Goal: Task Accomplishment & Management: Use online tool/utility

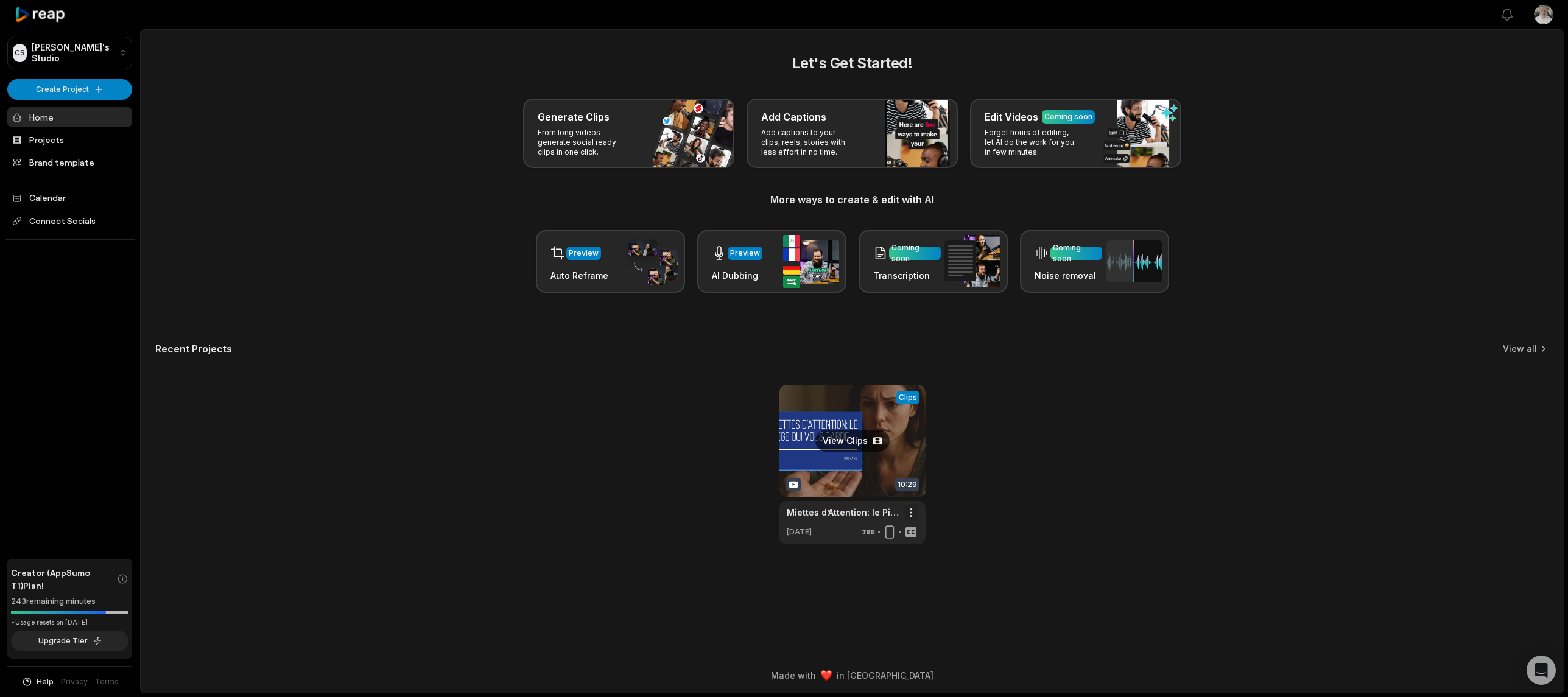
click at [913, 511] on html "CS Cyril's Studio Create Project Home Projects Brand template Calendar Connect …" at bounding box center [784, 348] width 1568 height 697
click at [879, 555] on span "Delete" at bounding box center [875, 555] width 27 height 13
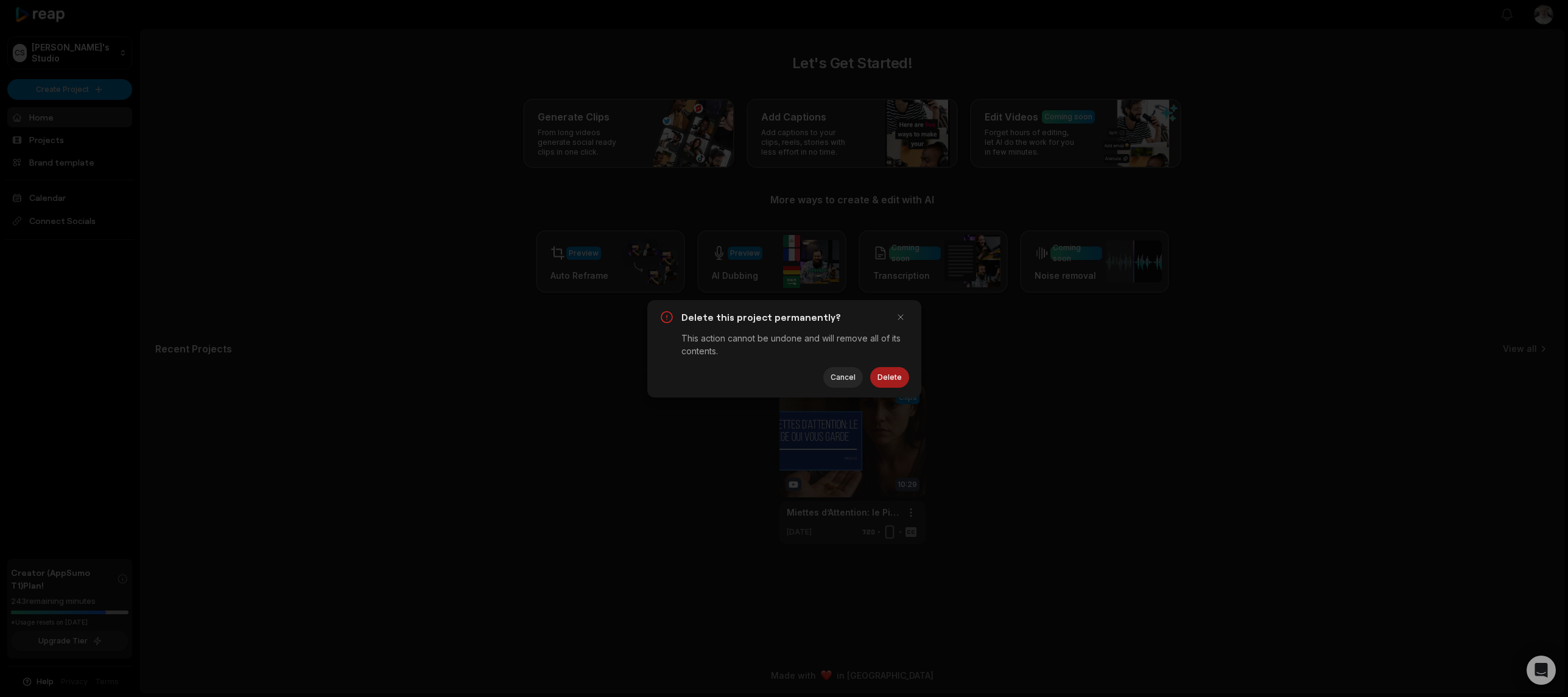
click at [892, 381] on button "Delete" at bounding box center [889, 377] width 39 height 20
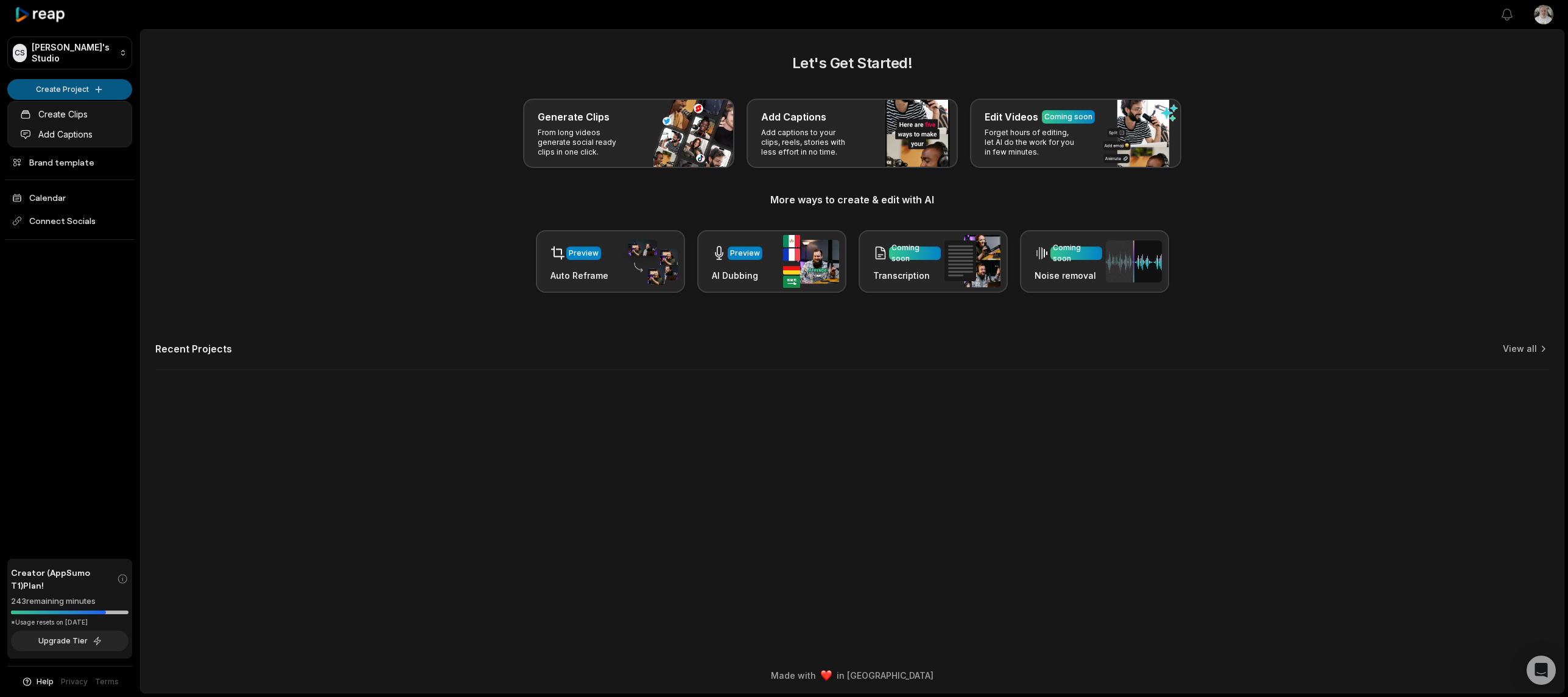
click at [78, 89] on html "CS Cyril's Studio Create Project Home Projects Brand template Calendar Connect …" at bounding box center [784, 348] width 1568 height 697
click at [65, 109] on link "Create Clips" at bounding box center [69, 114] width 119 height 20
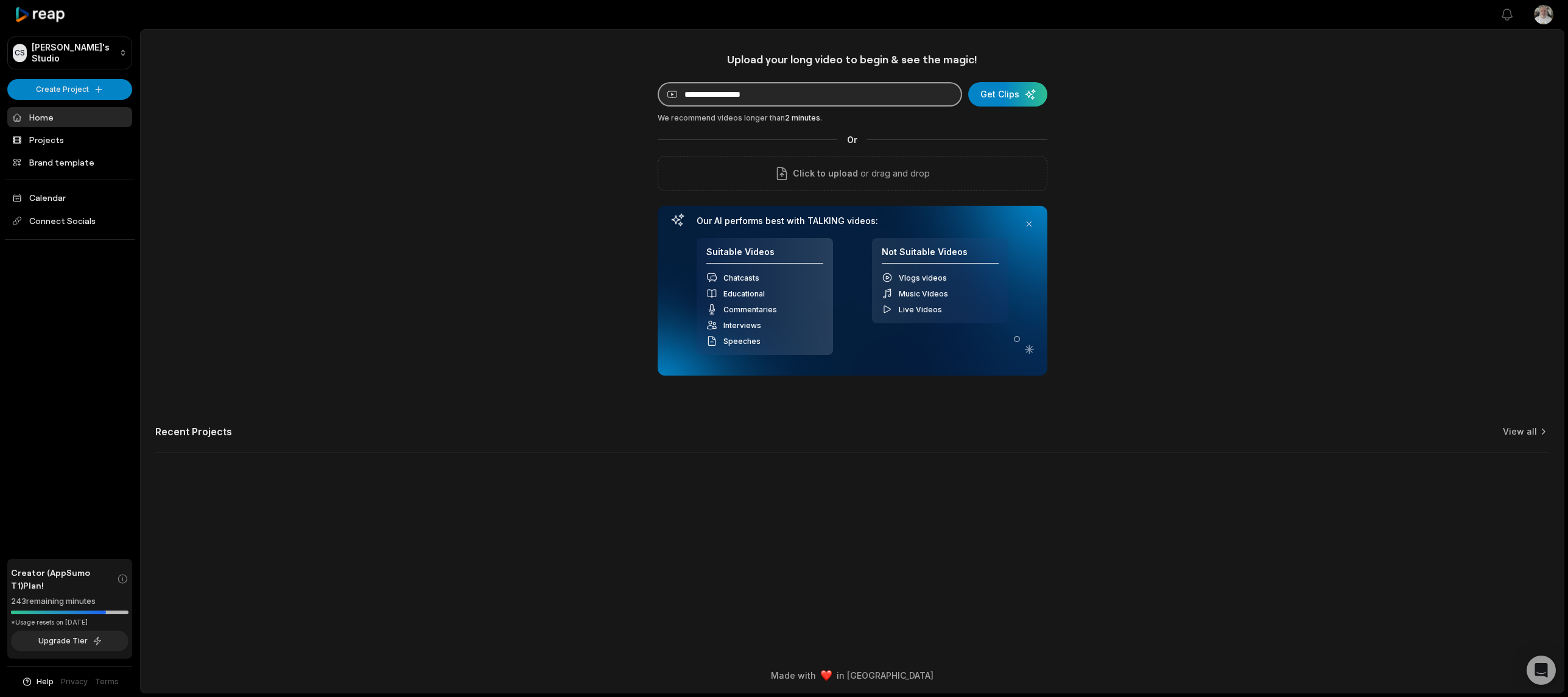
click at [721, 98] on input at bounding box center [809, 94] width 305 height 24
paste input "**********"
type input "**********"
click at [1029, 99] on div "submit" at bounding box center [1008, 94] width 80 height 24
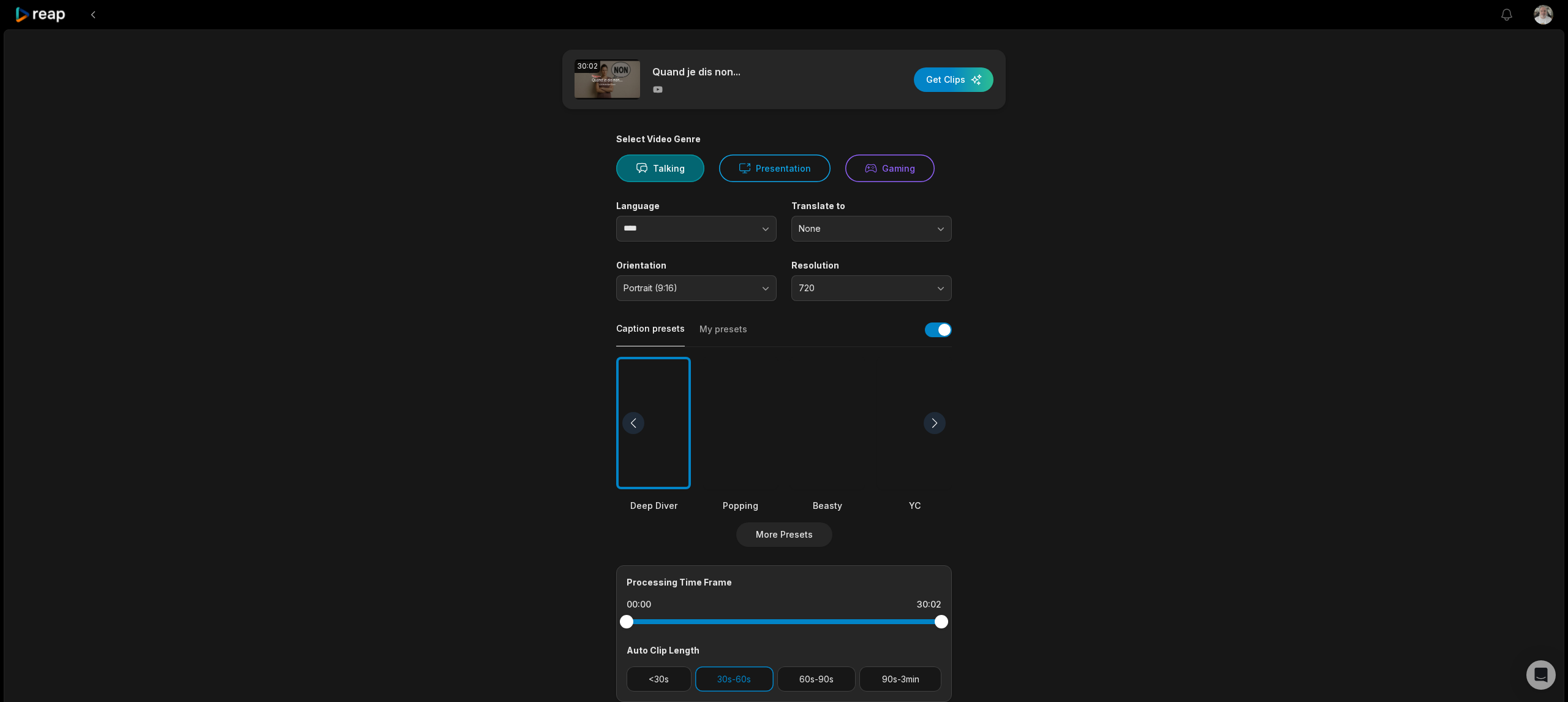
click at [729, 434] on div at bounding box center [740, 423] width 74 height 133
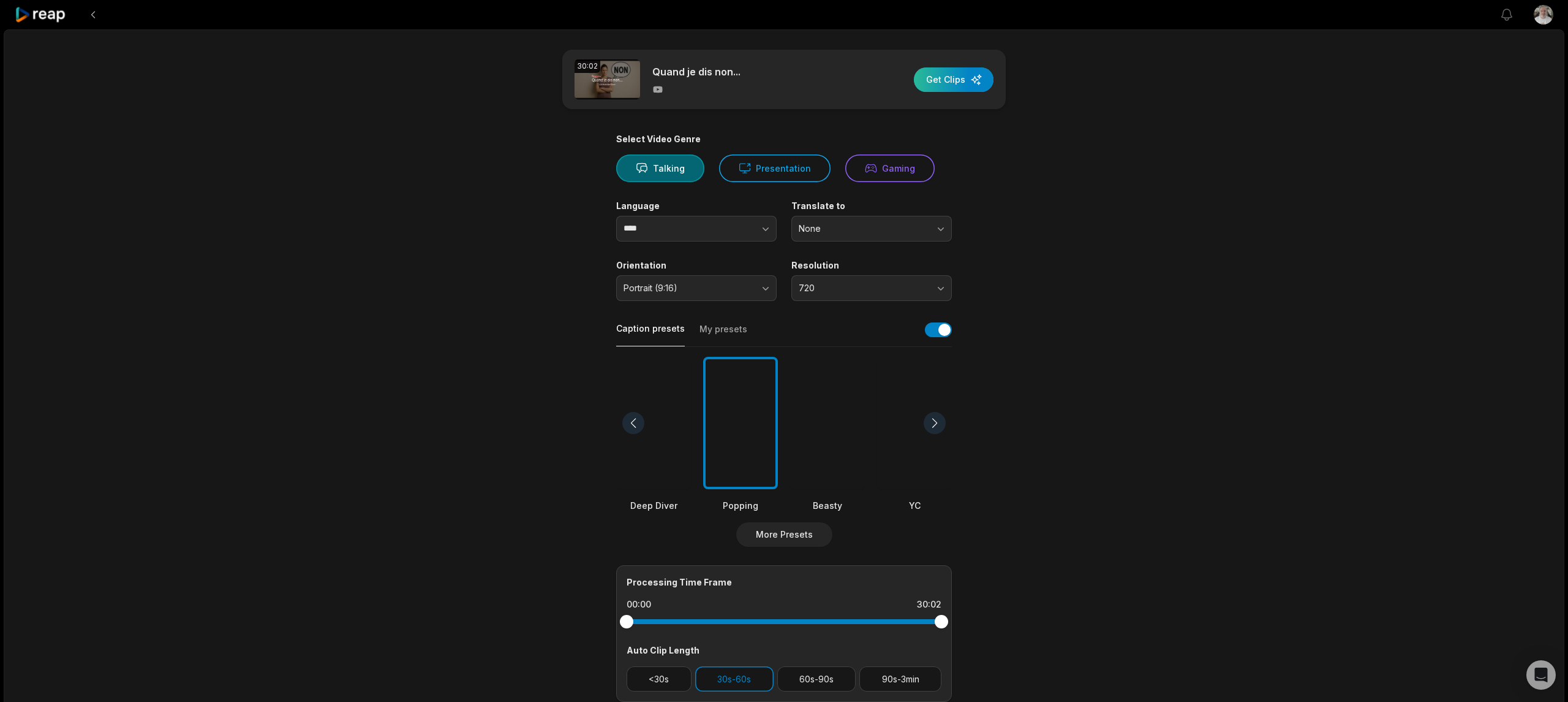
click at [943, 82] on div "button" at bounding box center [953, 79] width 80 height 25
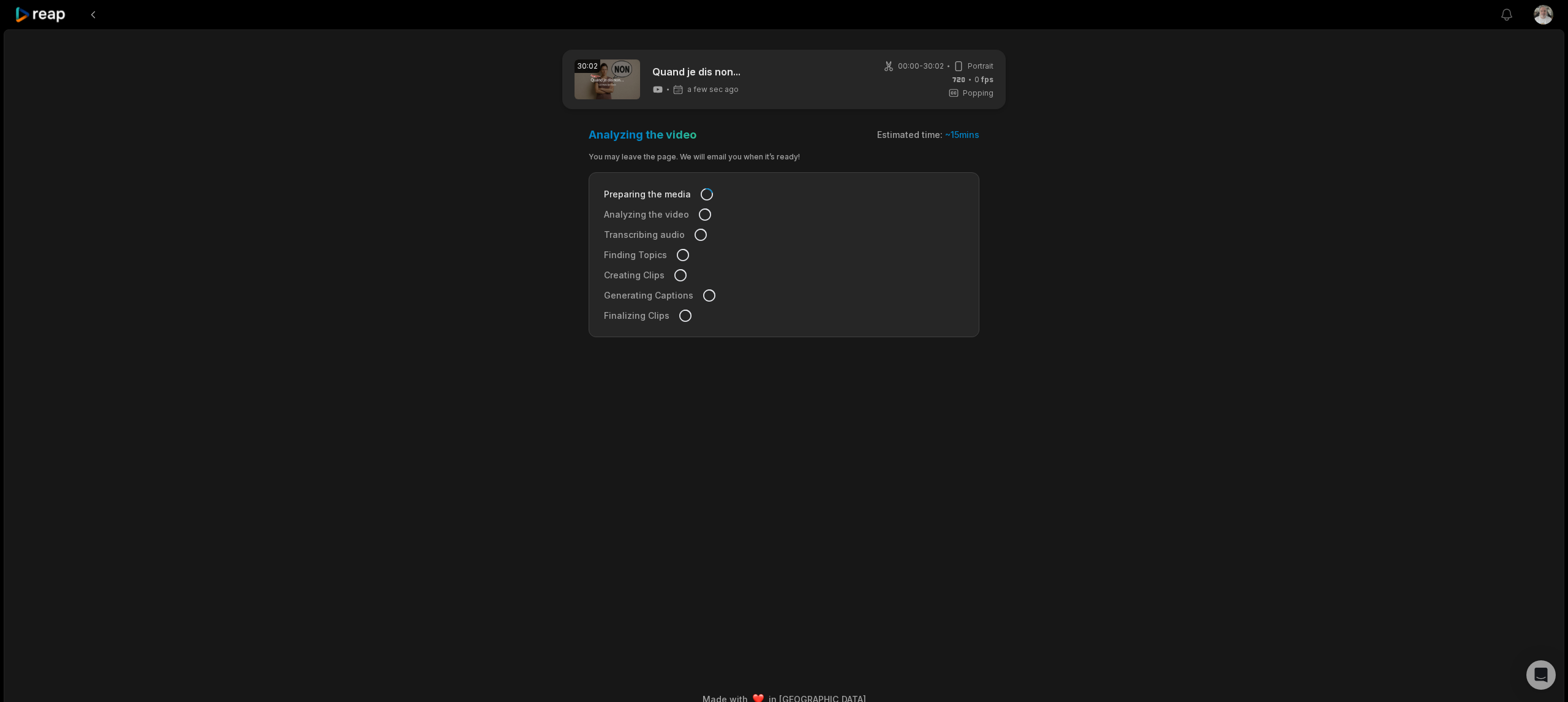
click at [44, 15] on icon at bounding box center [41, 15] width 52 height 17
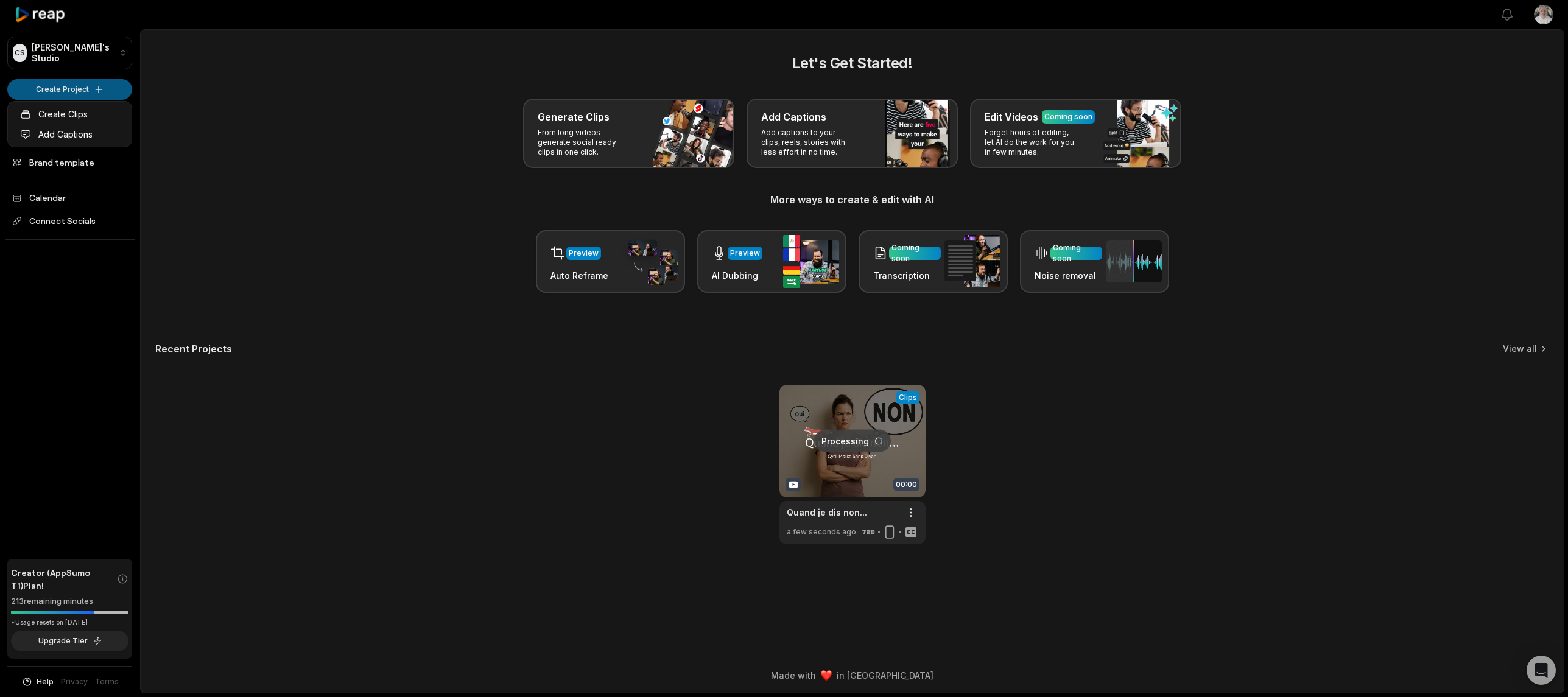
click at [57, 89] on html "CS Cyril's Studio Create Project Home Projects Brand template Calendar Connect …" at bounding box center [784, 348] width 1568 height 697
click at [66, 115] on link "Create Clips" at bounding box center [69, 114] width 119 height 20
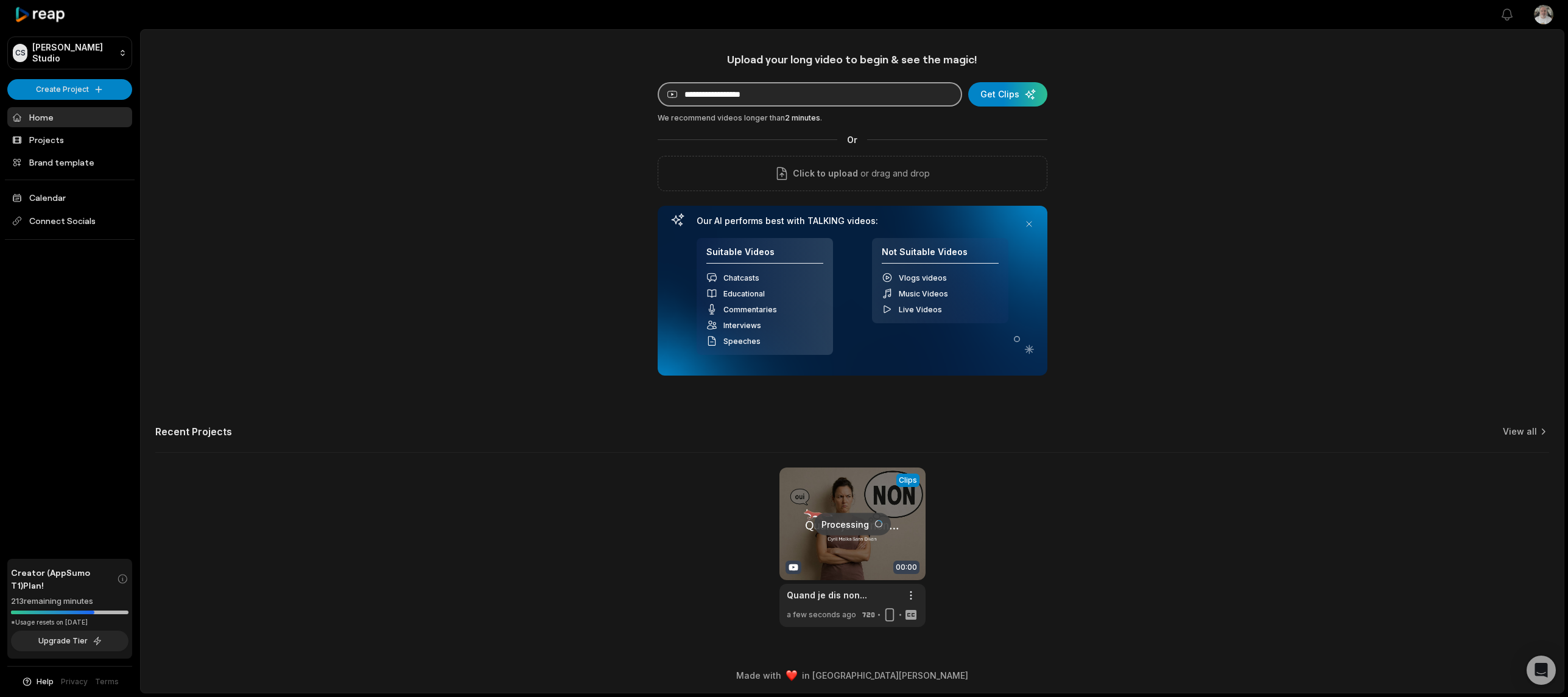
click at [741, 101] on input at bounding box center [809, 94] width 305 height 24
paste input "**********"
type input "**********"
click at [1000, 94] on div "submit" at bounding box center [1008, 94] width 80 height 24
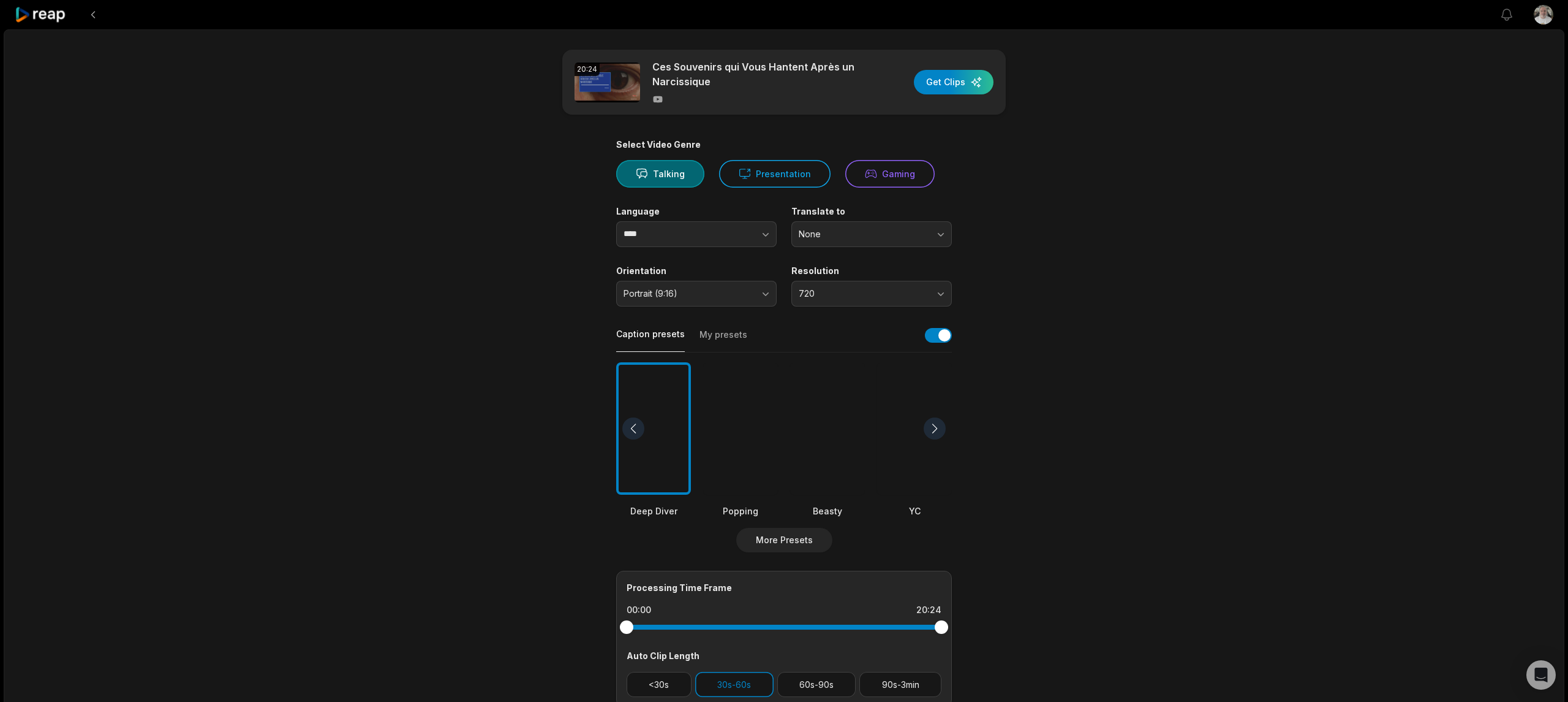
click at [672, 399] on div at bounding box center [653, 429] width 74 height 133
click at [939, 86] on div "button" at bounding box center [953, 82] width 80 height 25
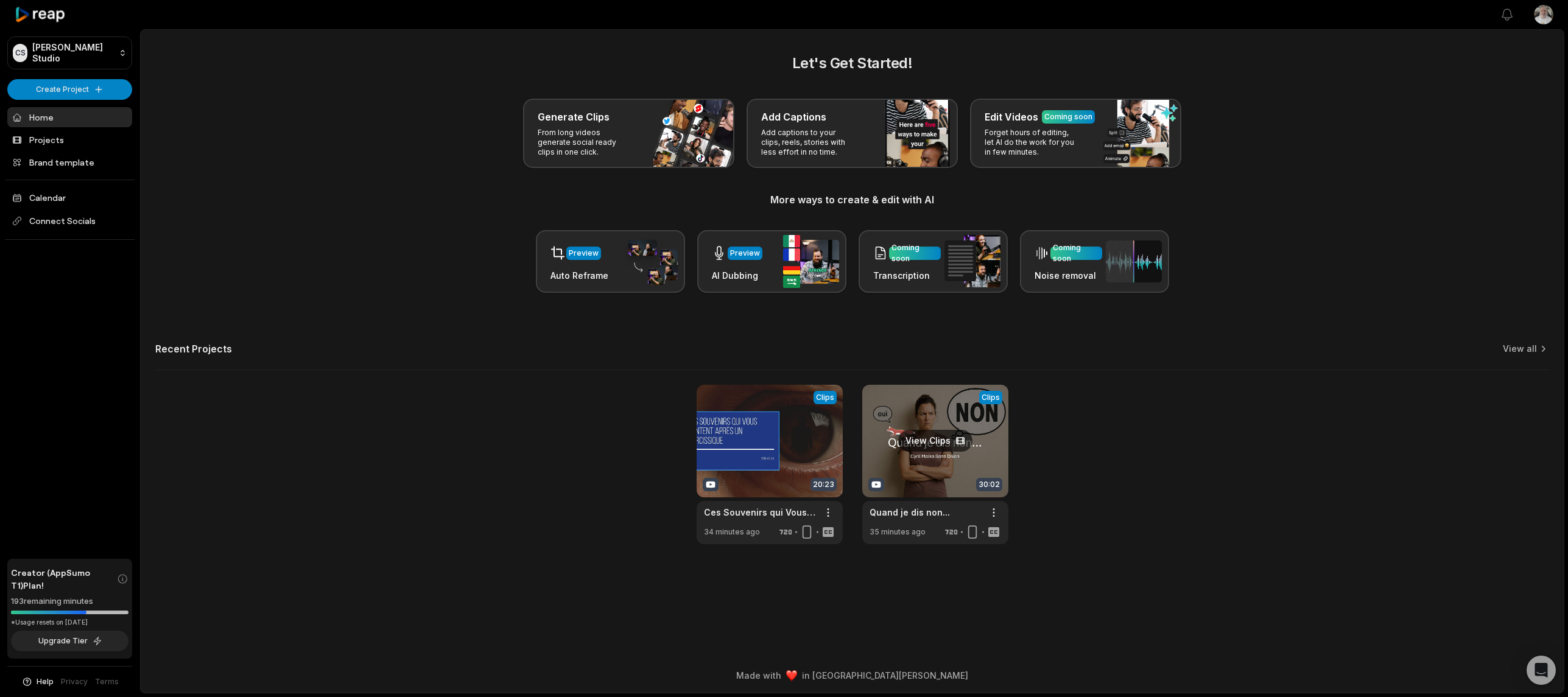
click at [924, 444] on link at bounding box center [935, 464] width 146 height 160
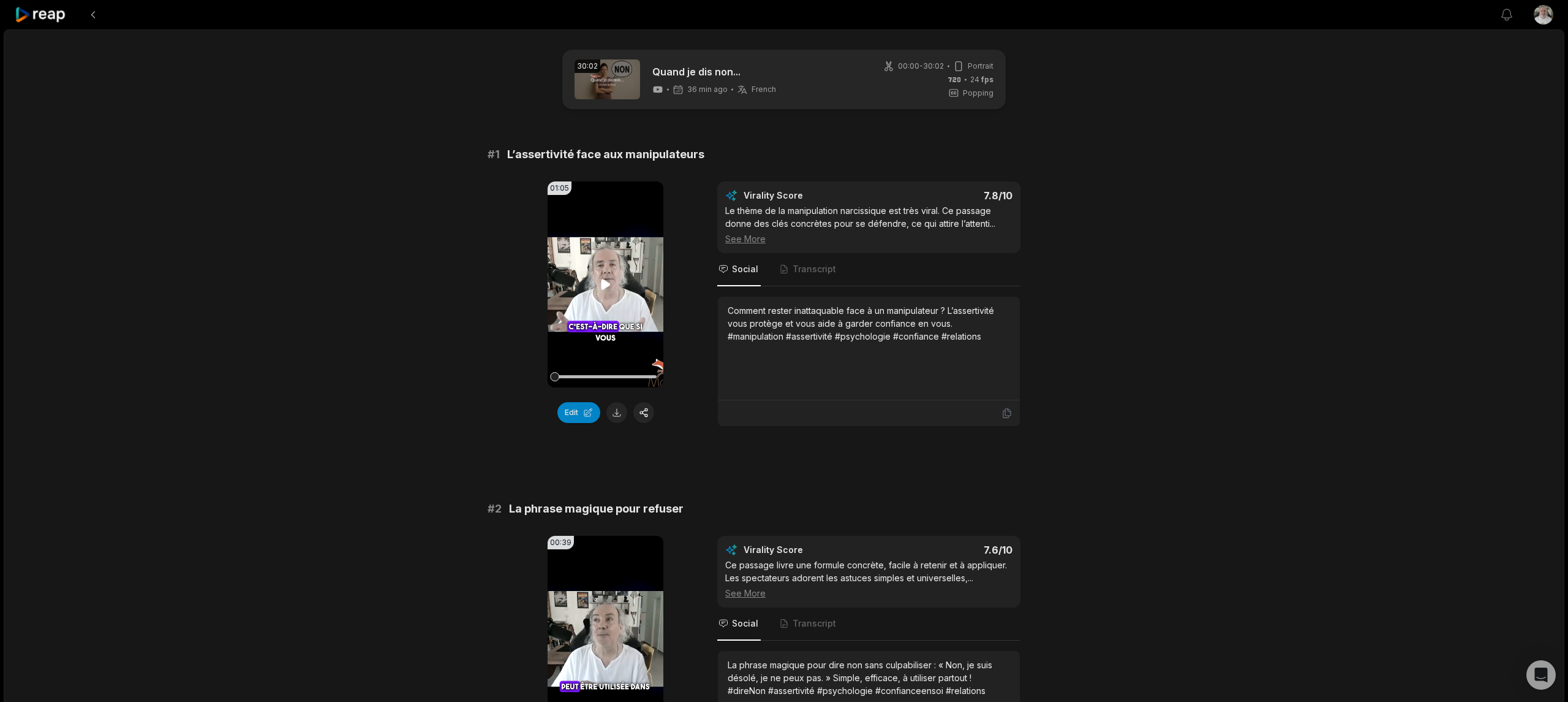
click at [606, 291] on icon at bounding box center [606, 284] width 15 height 15
click at [580, 410] on button "Edit" at bounding box center [579, 412] width 43 height 21
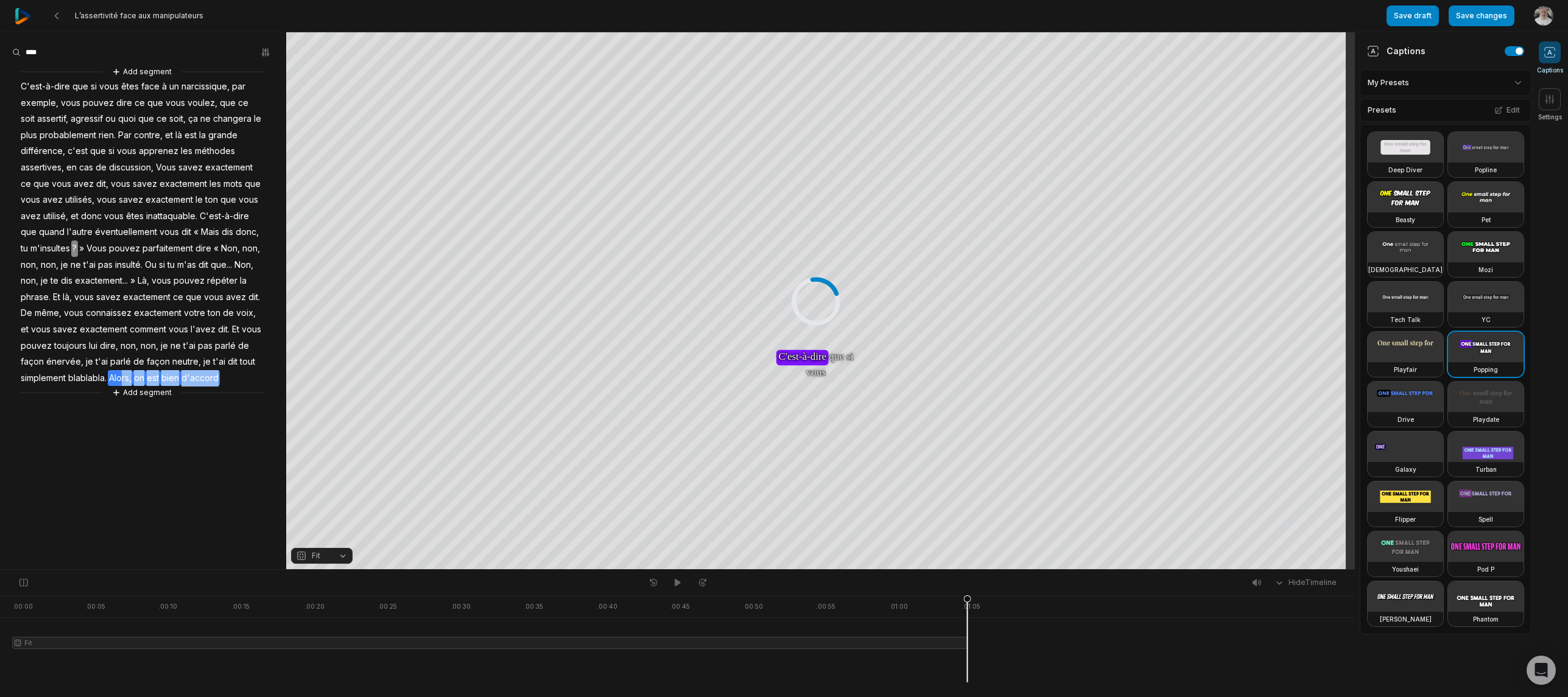
drag, startPoint x: 224, startPoint y: 376, endPoint x: 121, endPoint y: 380, distance: 103.1
click at [121, 380] on div "Add segment C'est-à-dire que si vous êtes face à un narcissique, par exemple, v…" at bounding box center [143, 232] width 287 height 334
click at [131, 355] on button "Remove video" at bounding box center [123, 359] width 82 height 16
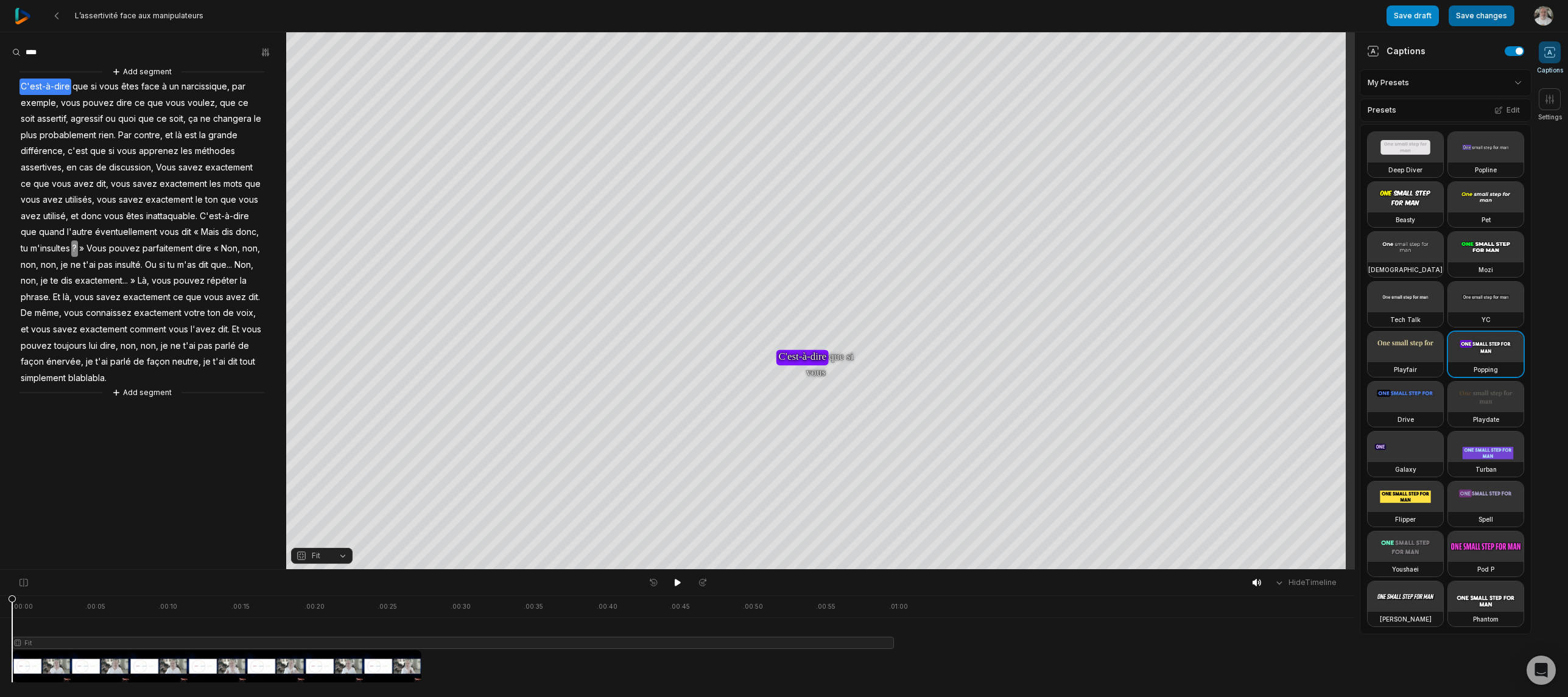
click at [1477, 17] on button "Save changes" at bounding box center [1481, 16] width 66 height 20
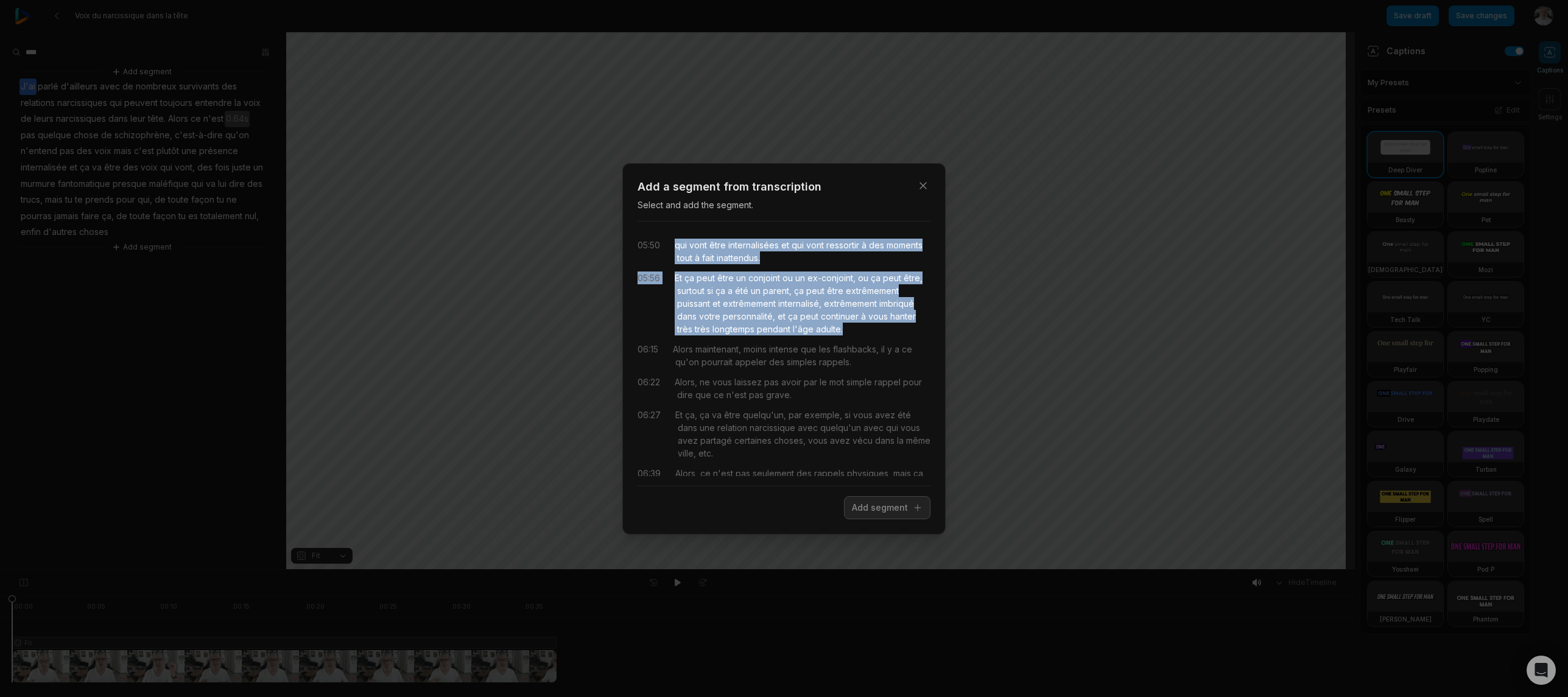
drag, startPoint x: 676, startPoint y: 246, endPoint x: 863, endPoint y: 326, distance: 203.4
click at [863, 326] on div "05:50 qui vont être internalisées et qui vont ressortir à des moments tout à fa…" at bounding box center [784, 353] width 293 height 245
click at [871, 513] on button "Add segment" at bounding box center [887, 507] width 87 height 23
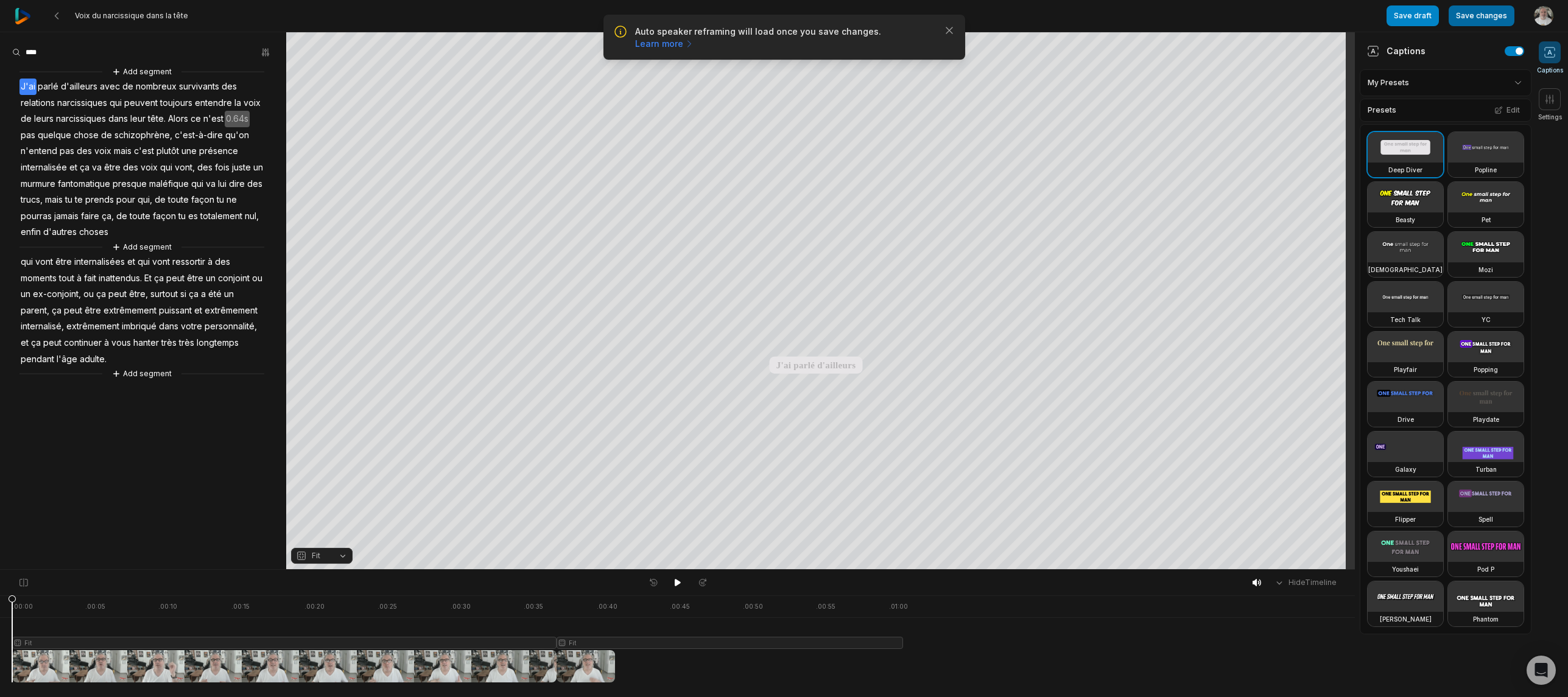
click at [1477, 16] on button "Save changes" at bounding box center [1481, 16] width 66 height 20
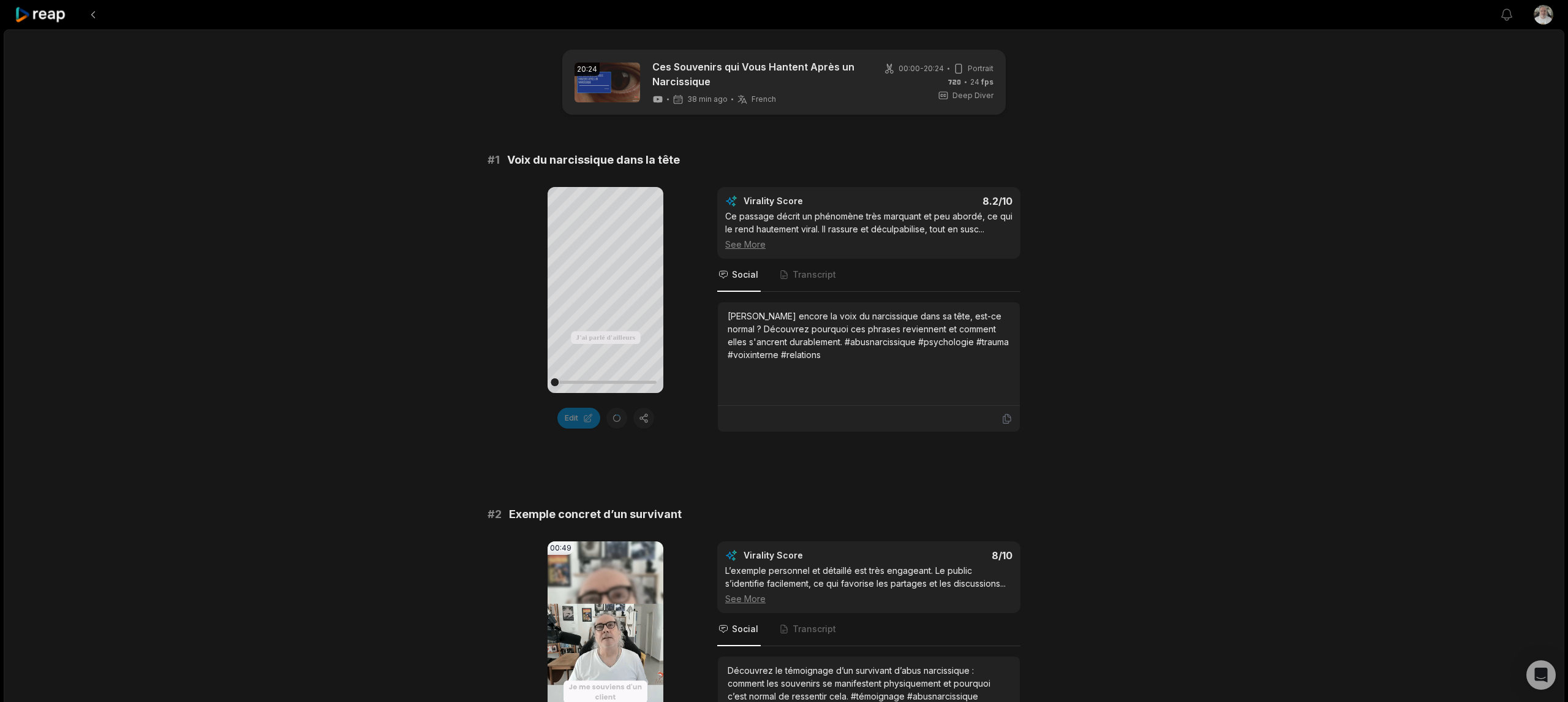
click at [44, 18] on icon at bounding box center [41, 15] width 52 height 17
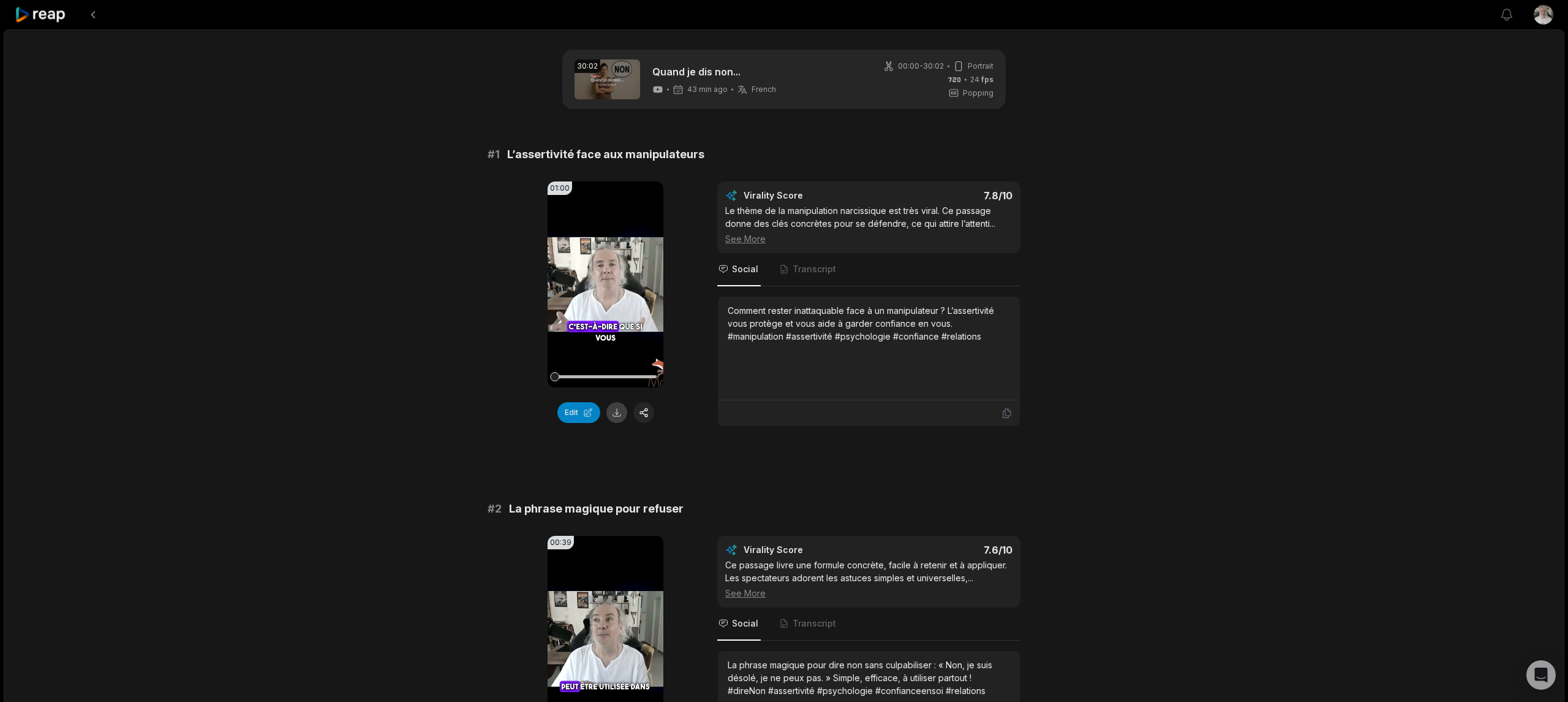
click at [617, 410] on button at bounding box center [617, 412] width 21 height 21
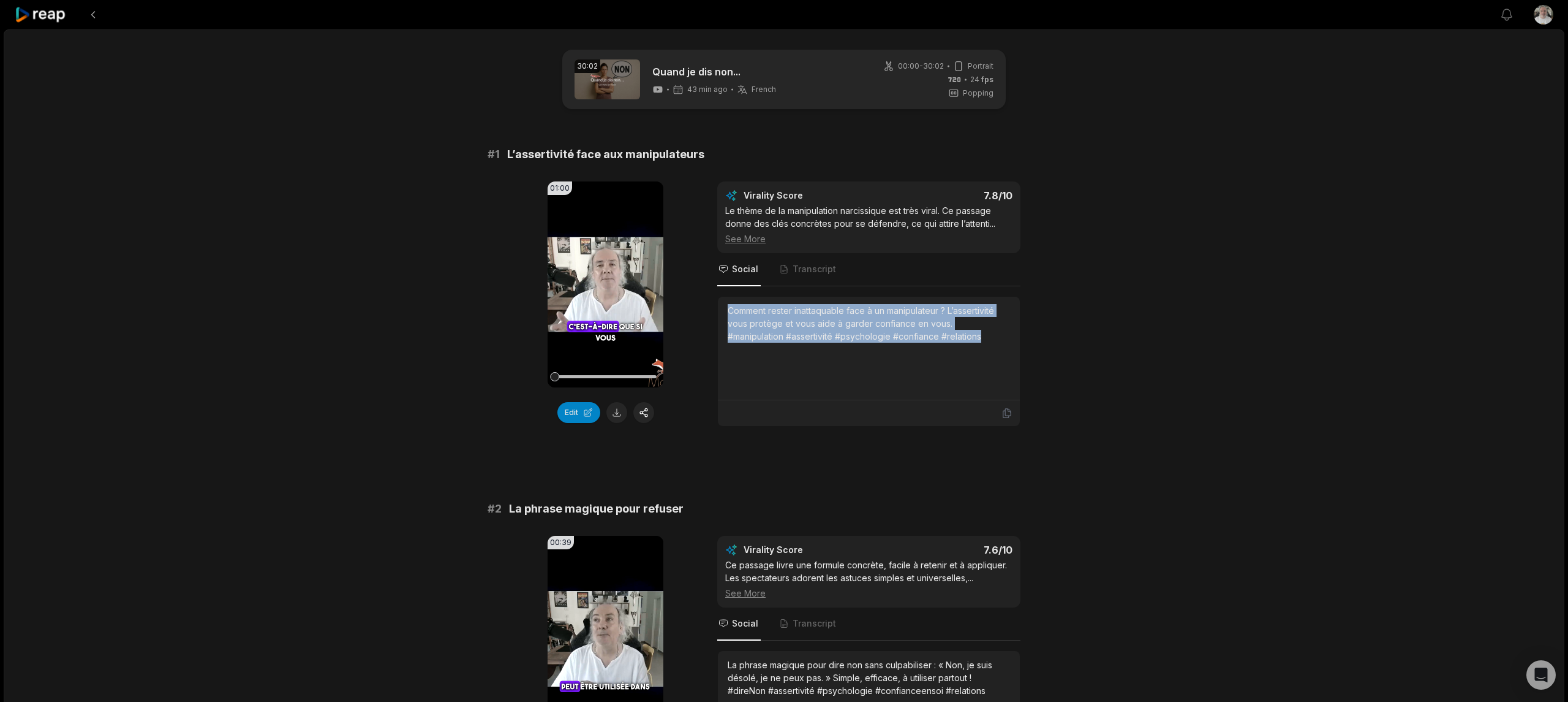
drag, startPoint x: 930, startPoint y: 335, endPoint x: 700, endPoint y: 315, distance: 230.9
click at [700, 315] on div "01:00 Your browser does not support mp4 format. Edit Virality Score 7.8 /10 Le …" at bounding box center [784, 303] width 593 height 245
copy div "Comment rester inattaquable face à un manipulateur ? L’assertivité vous protège…"
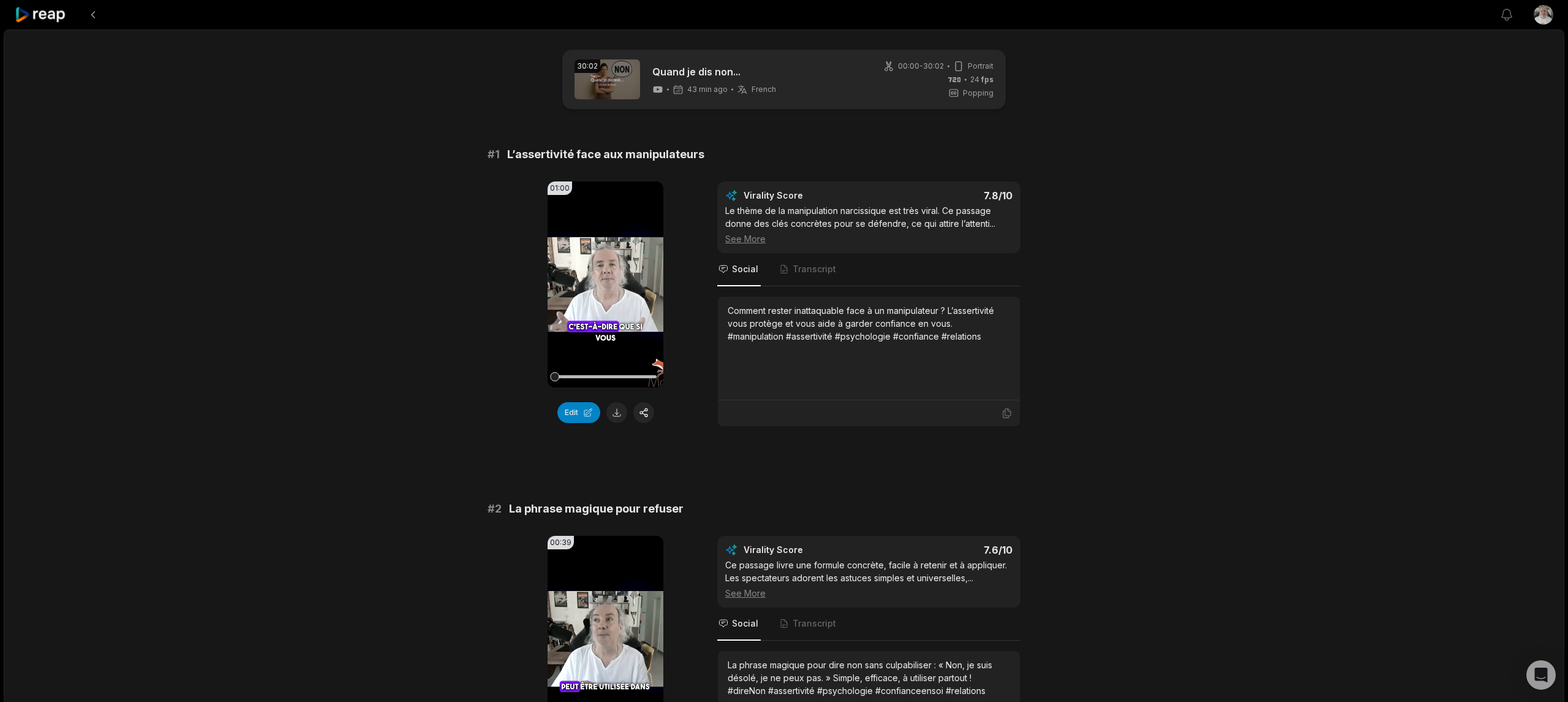
click at [96, 15] on button at bounding box center [93, 15] width 22 height 22
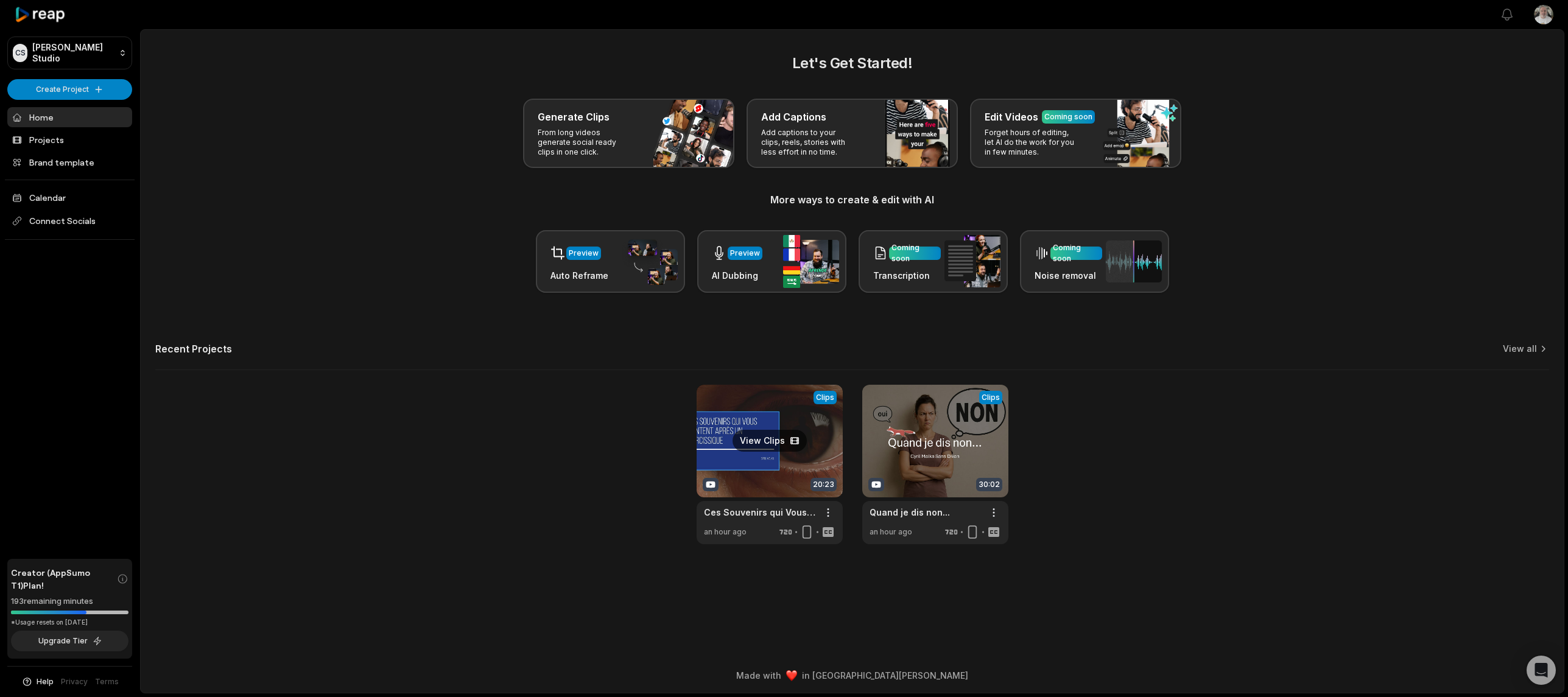
click at [742, 437] on link at bounding box center [770, 464] width 146 height 160
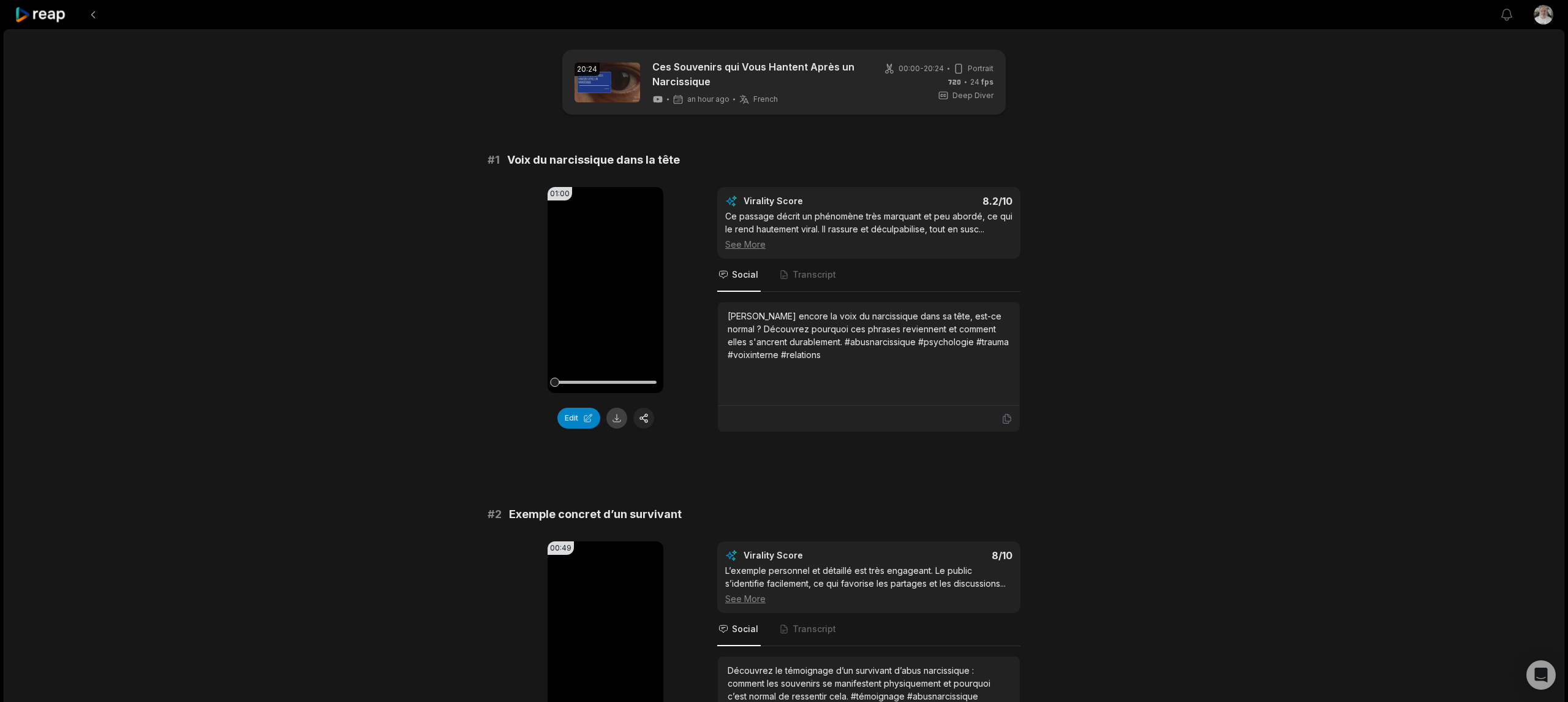
click at [619, 420] on button at bounding box center [617, 418] width 21 height 21
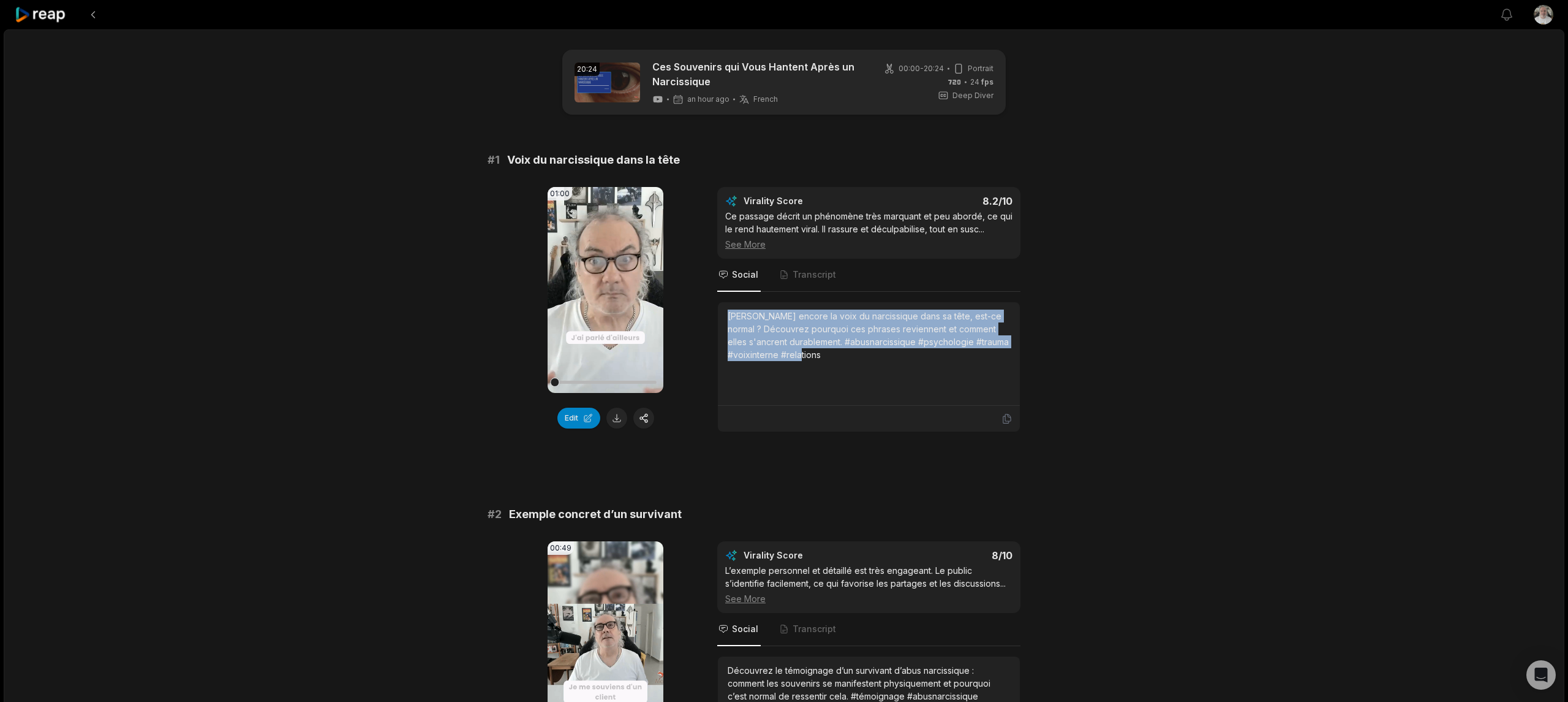
drag, startPoint x: 830, startPoint y: 361, endPoint x: 702, endPoint y: 311, distance: 137.4
click at [705, 313] on div "01:00 Your browser does not support mp4 format. Edit Virality Score 8.2 /10 Ce …" at bounding box center [784, 309] width 593 height 245
copy div "[PERSON_NAME] encore la voix du narcissique dans sa tête, est-ce normal ? Décou…"
